Goal: Task Accomplishment & Management: Manage account settings

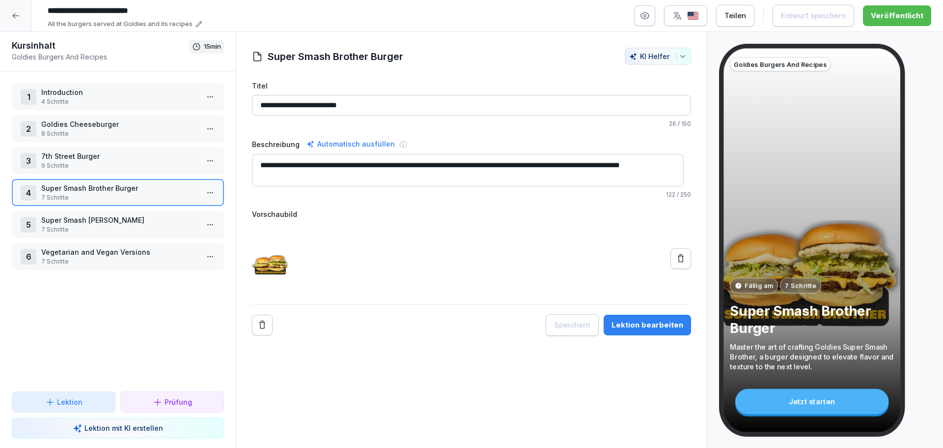
click at [9, 7] on div at bounding box center [15, 15] width 31 height 31
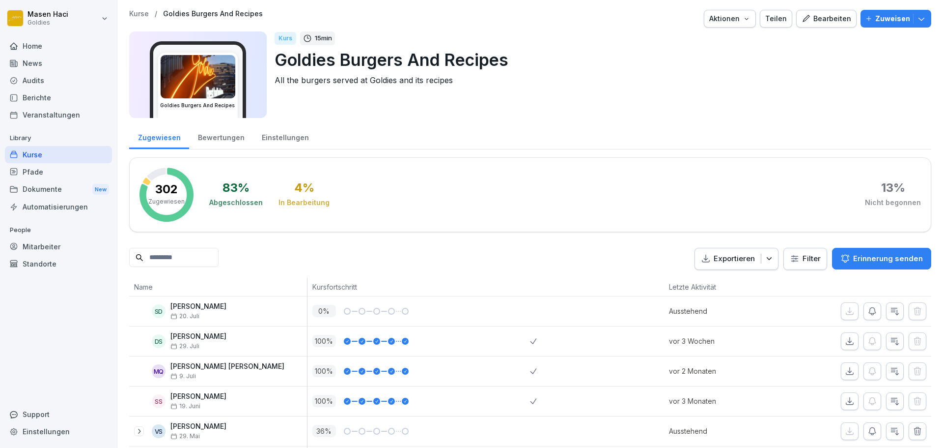
click at [49, 67] on div "News" at bounding box center [58, 63] width 107 height 17
click at [41, 83] on div "Audits" at bounding box center [58, 80] width 107 height 17
click at [54, 82] on div "Audits" at bounding box center [58, 80] width 107 height 17
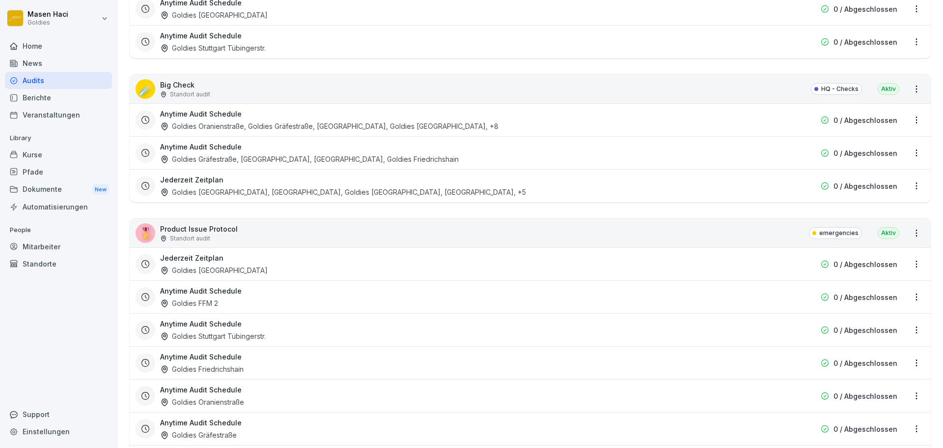
click at [280, 229] on div "🎖️ Product Issue Protocol Standort audit emergencies Aktiv" at bounding box center [530, 233] width 801 height 28
